Goal: Go to known website: Access a specific website the user already knows

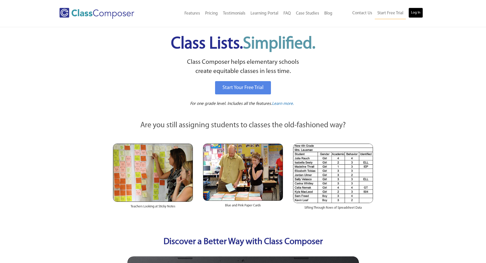
click at [413, 18] on link "Log In" at bounding box center [415, 13] width 15 height 10
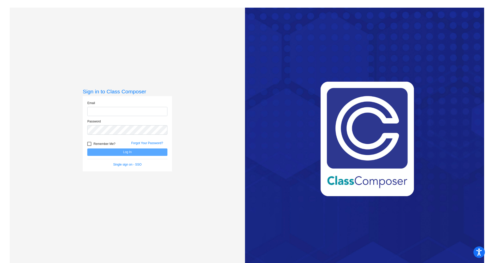
type input "[EMAIL_ADDRESS][DOMAIN_NAME]"
click at [125, 152] on button "Log In" at bounding box center [127, 151] width 80 height 7
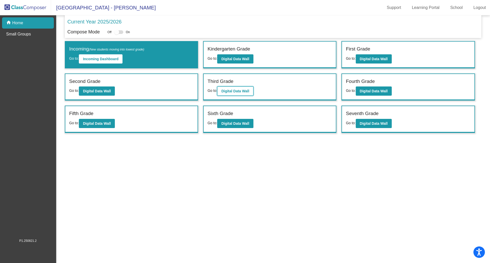
click at [246, 89] on button "Digital Data Wall" at bounding box center [235, 90] width 36 height 9
